Goal: Transaction & Acquisition: Purchase product/service

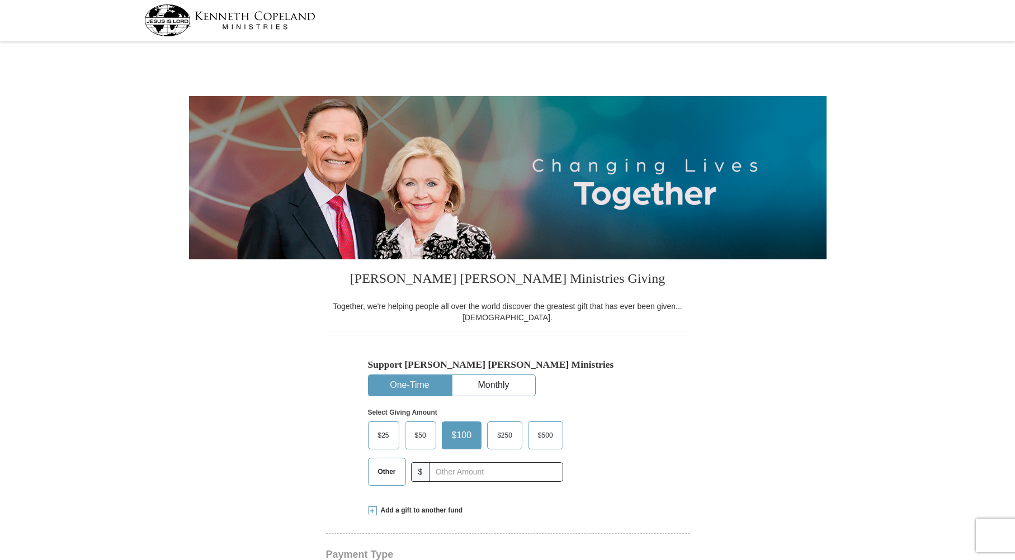
select select "OK"
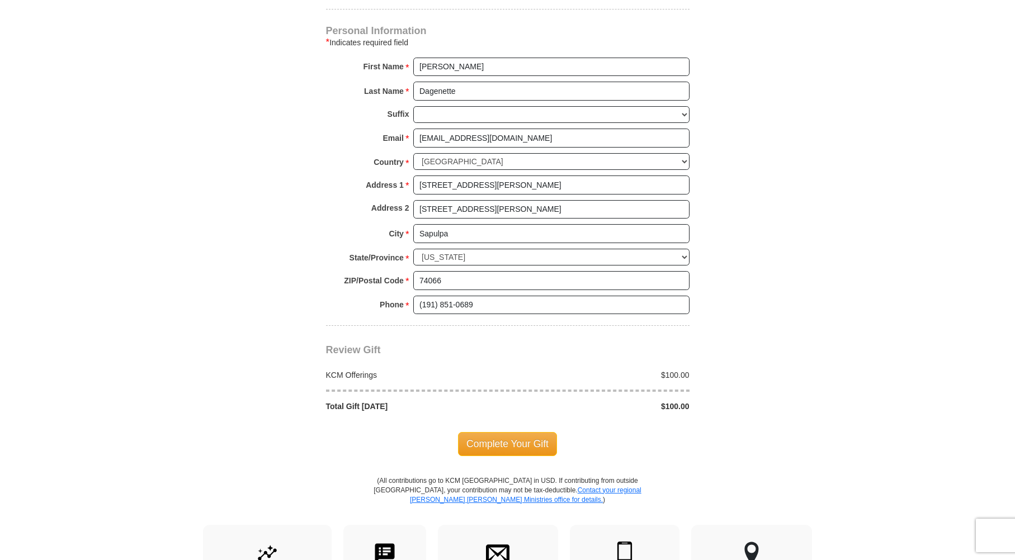
scroll to position [727, 0]
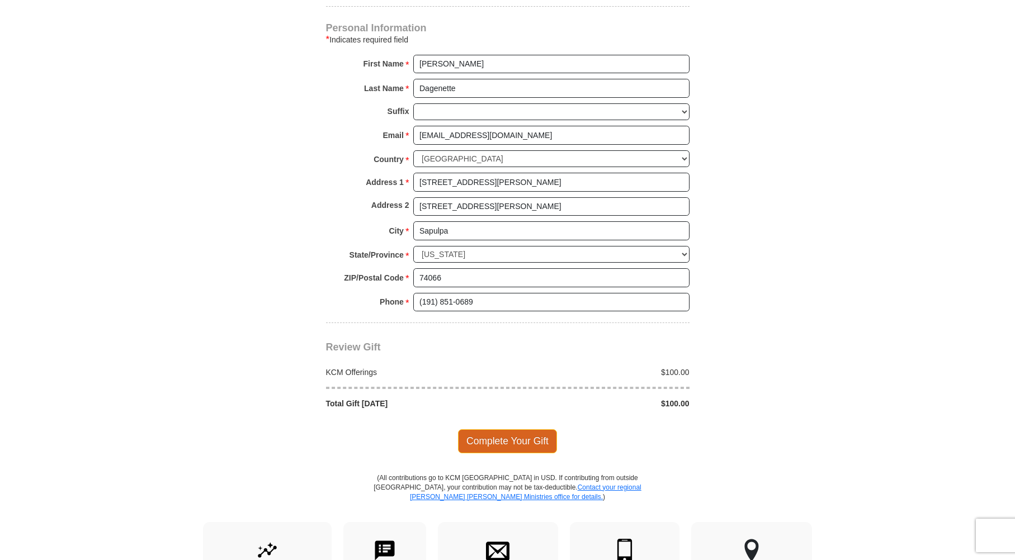
click at [524, 444] on span "Complete Your Gift" at bounding box center [507, 440] width 99 height 23
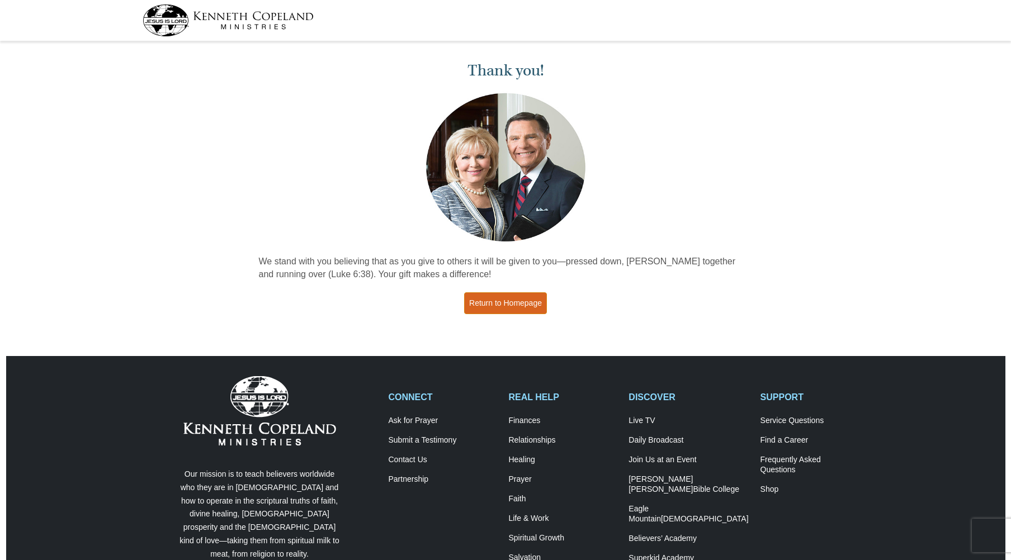
click at [515, 307] on link "Return to Homepage" at bounding box center [505, 303] width 83 height 22
